Goal: Find specific page/section: Find specific page/section

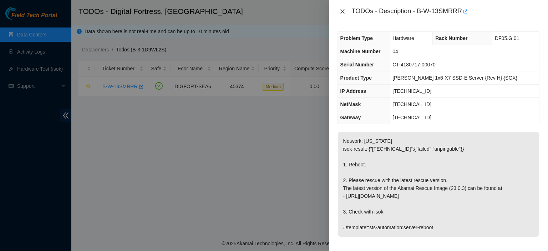
click at [342, 11] on icon "close" at bounding box center [342, 11] width 4 height 4
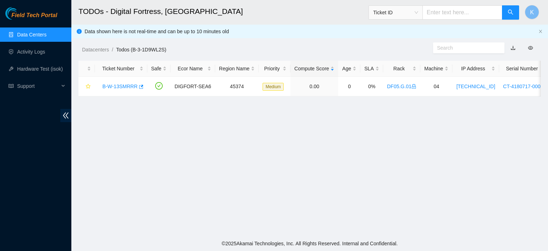
click at [23, 33] on link "Data Centers" at bounding box center [31, 35] width 29 height 6
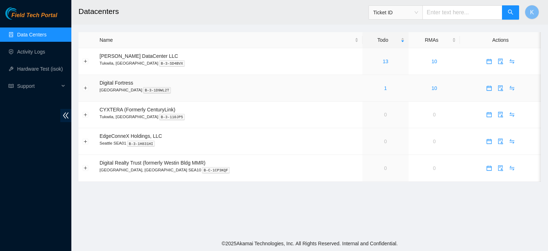
click at [368, 88] on div "1" at bounding box center [386, 88] width 38 height 8
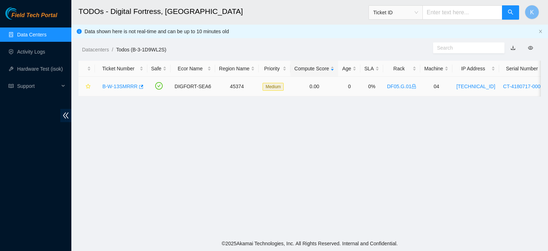
click at [125, 86] on link "B-W-13SMRRR" at bounding box center [119, 87] width 35 height 6
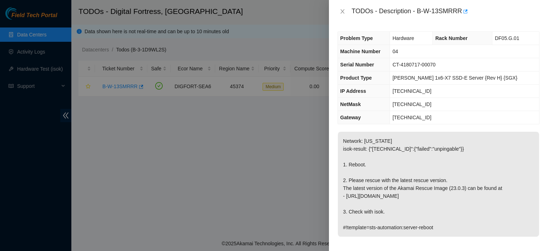
click at [532, 67] on td "CT-4180717-00070" at bounding box center [464, 64] width 149 height 13
